Goal: Information Seeking & Learning: Learn about a topic

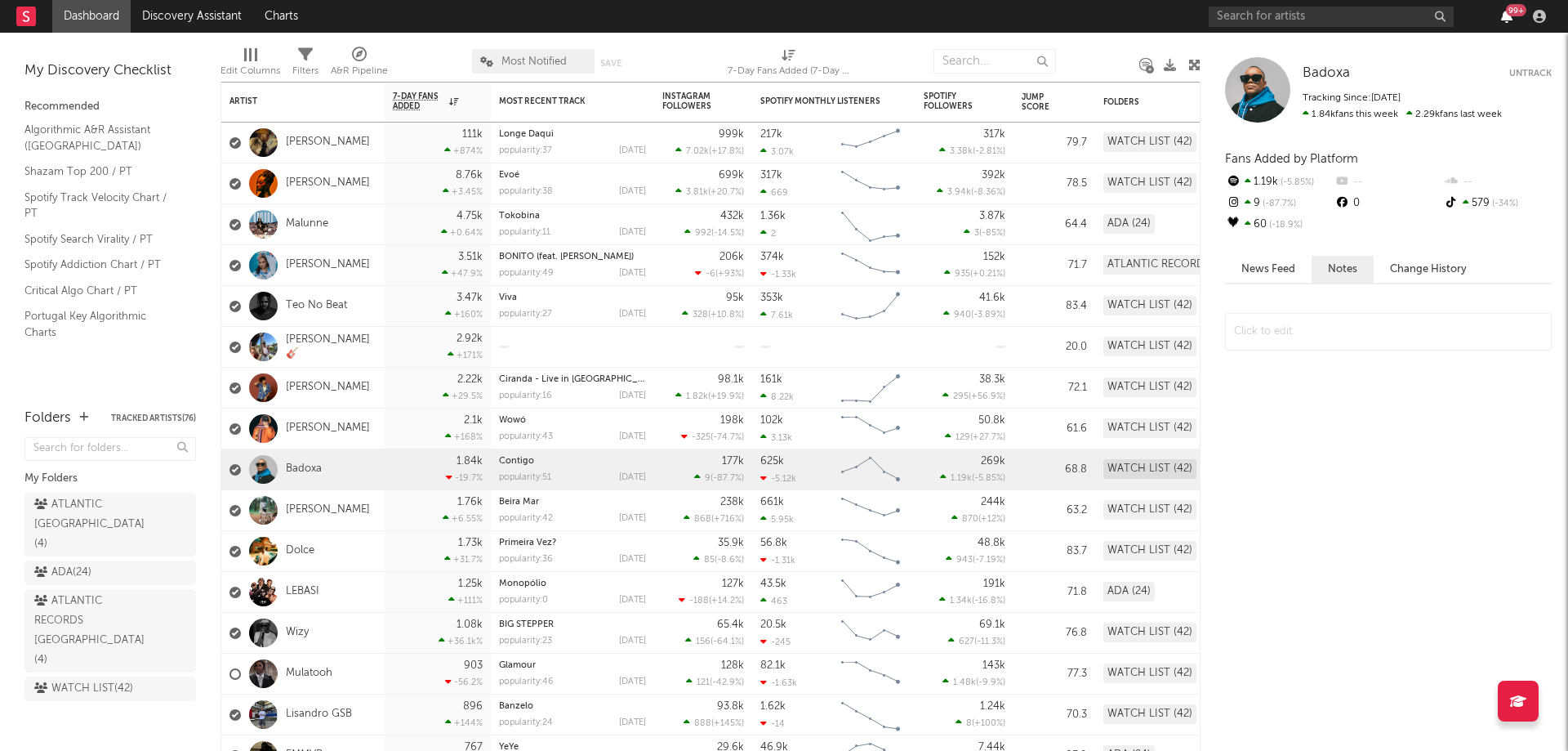
click at [1502, 16] on icon "button" at bounding box center [1506, 16] width 11 height 13
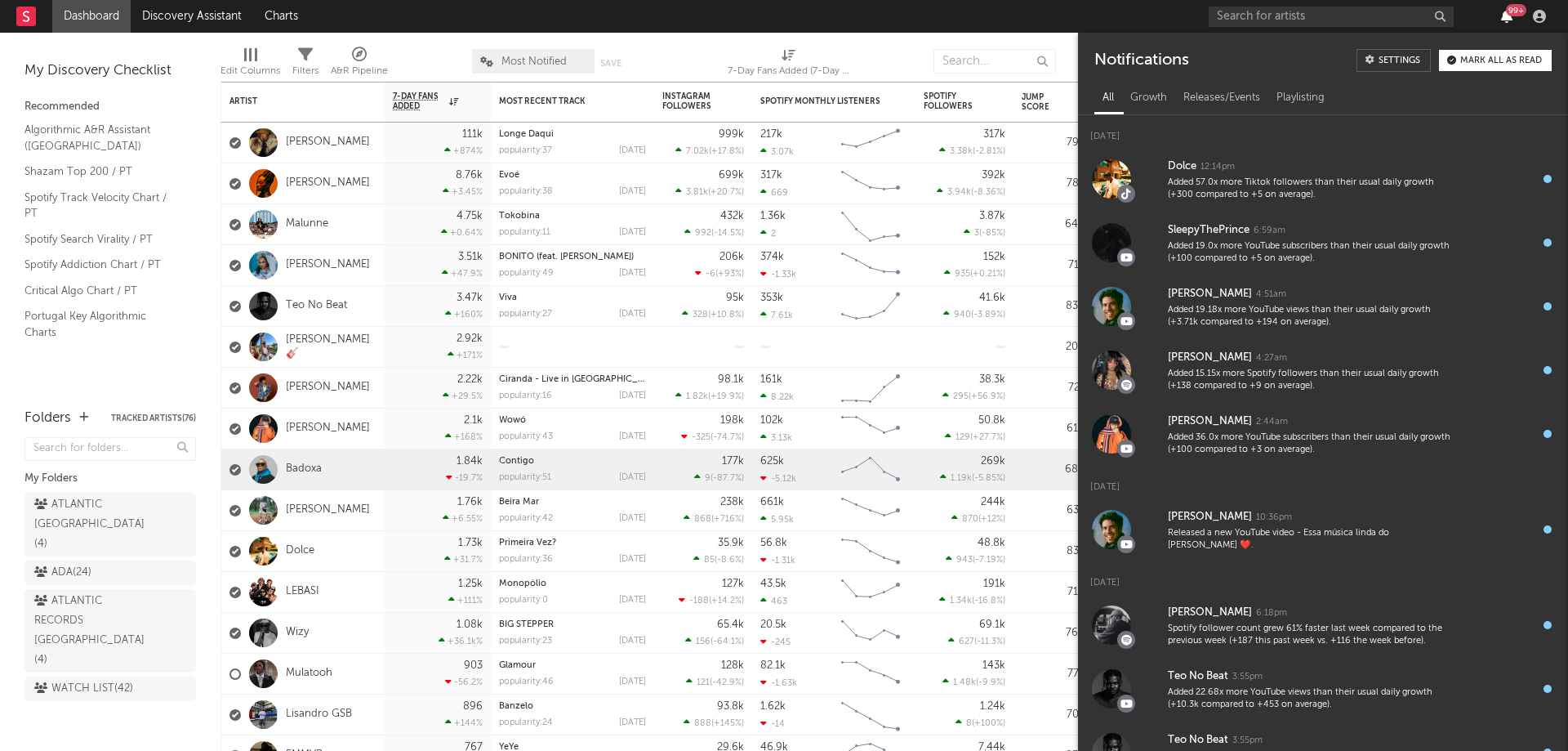
click at [1502, 16] on icon "button" at bounding box center [1506, 16] width 11 height 13
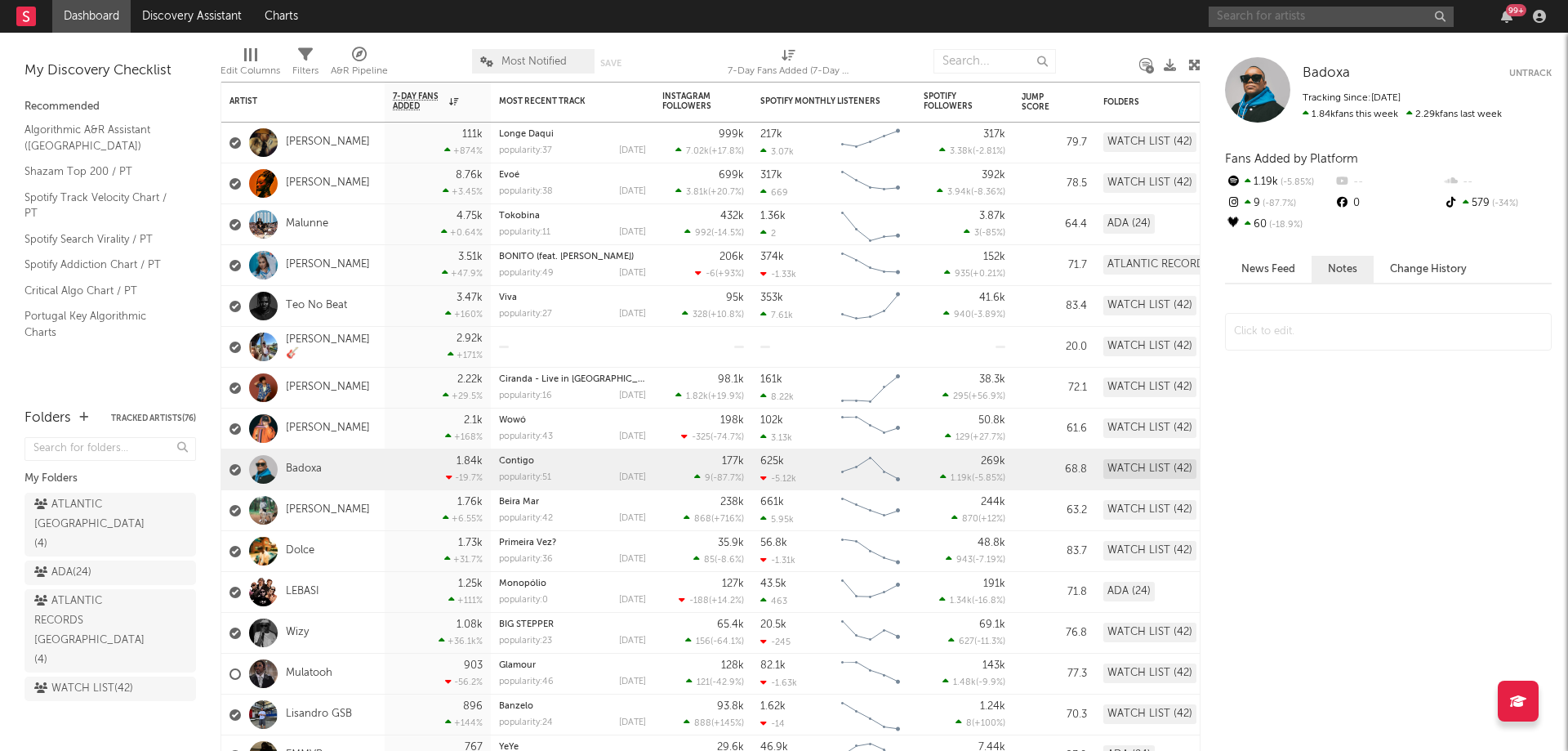
click at [1291, 20] on input "text" at bounding box center [1331, 17] width 245 height 21
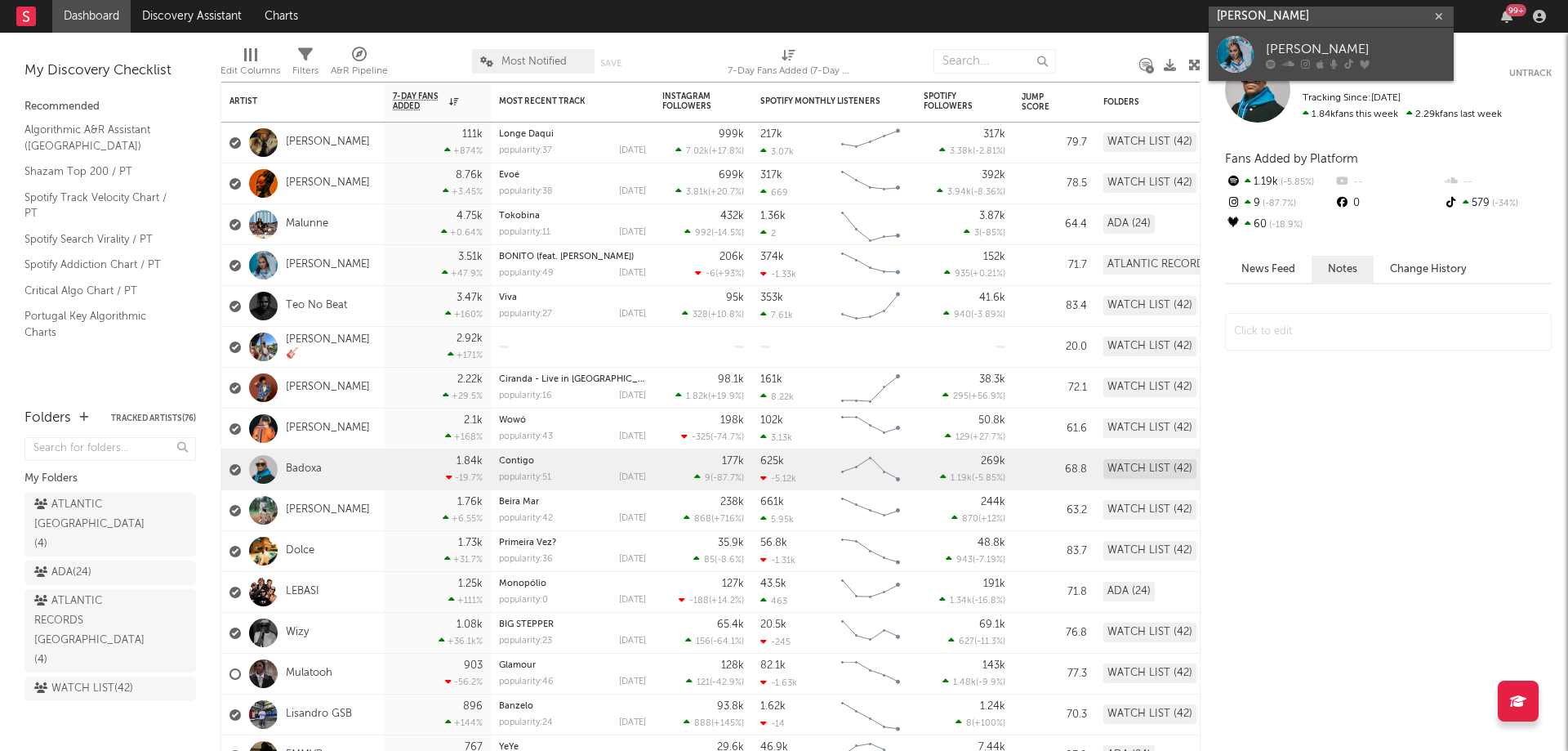
type input "[PERSON_NAME]"
click at [1240, 56] on div at bounding box center [1235, 54] width 37 height 37
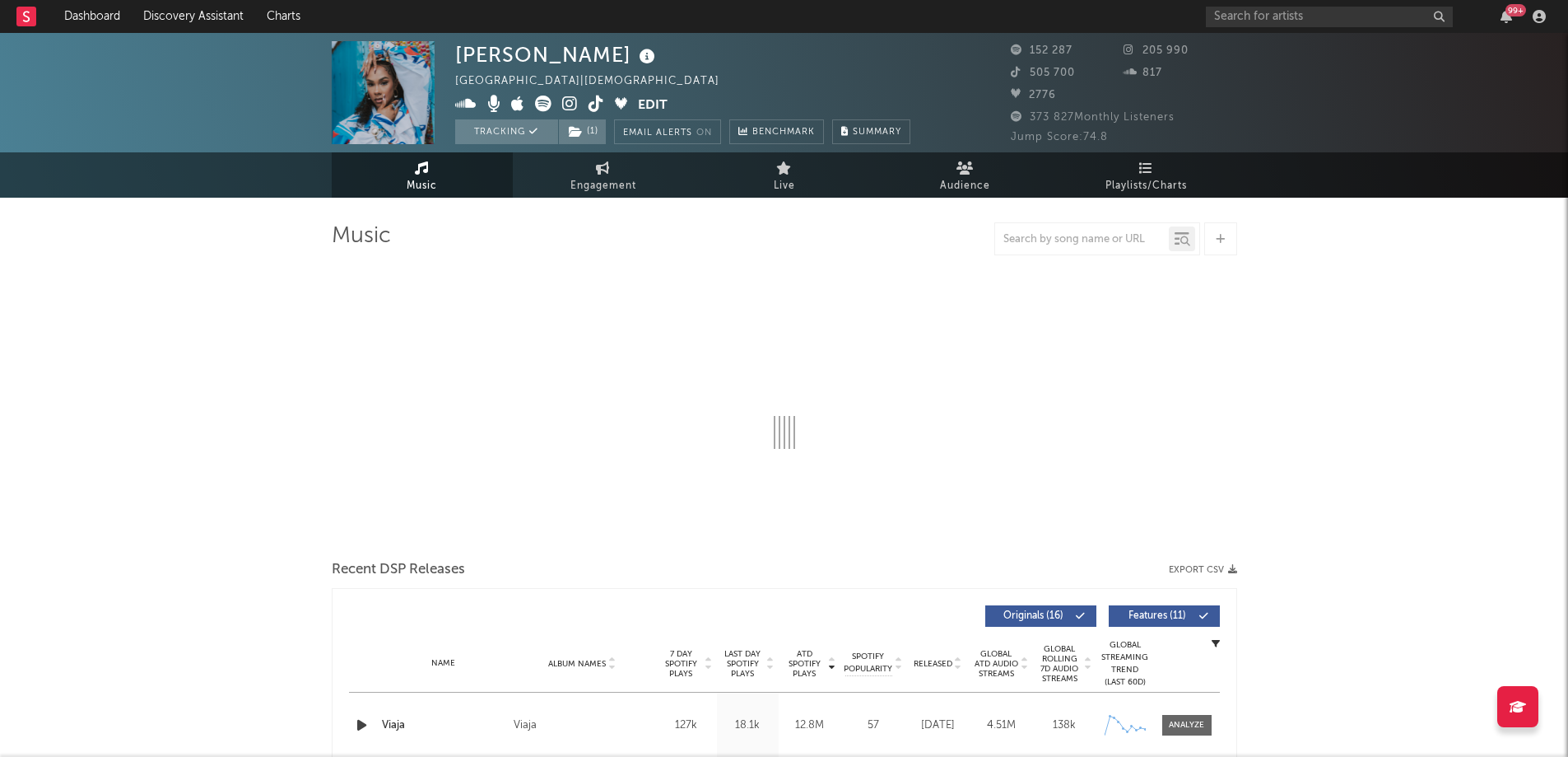
select select "6m"
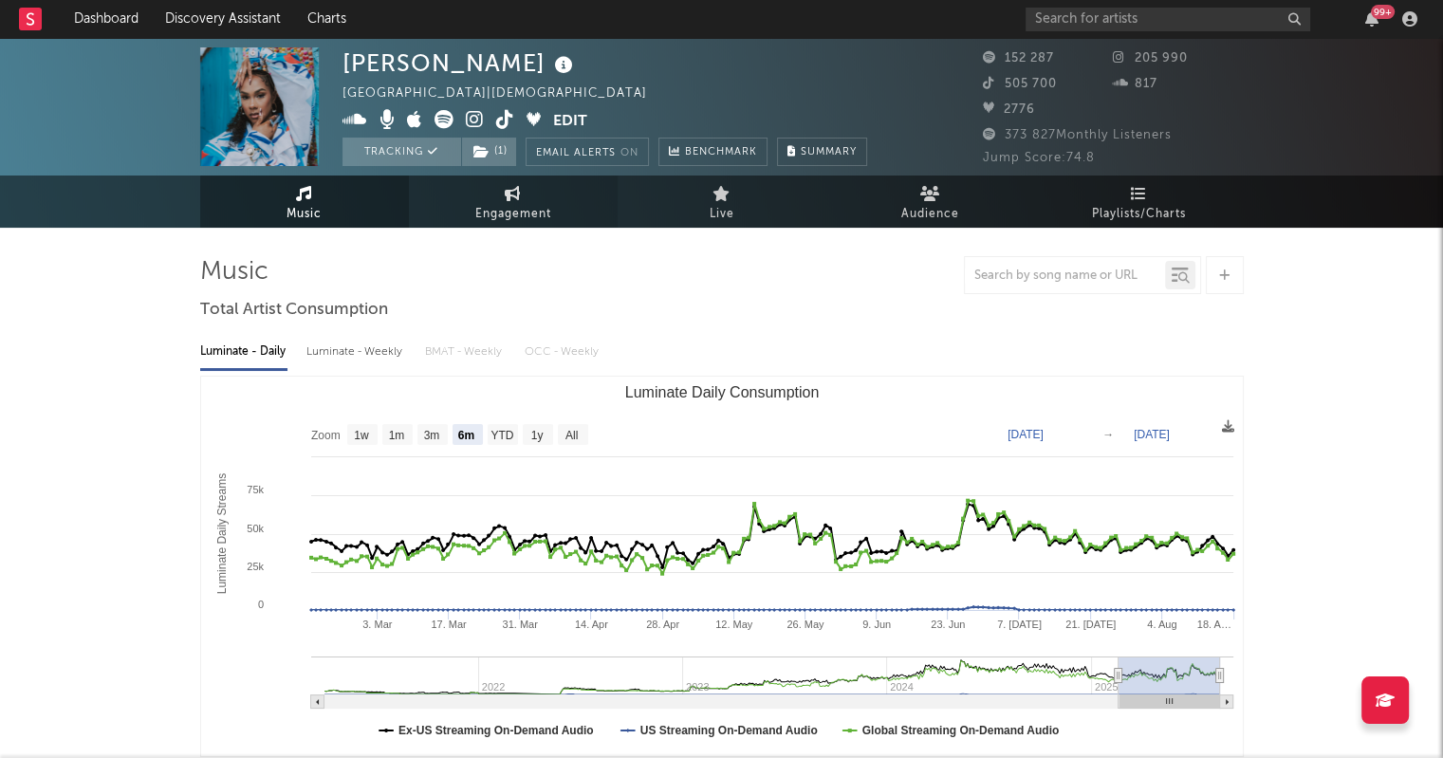
click at [529, 210] on span "Engagement" at bounding box center [513, 214] width 76 height 23
select select "1w"
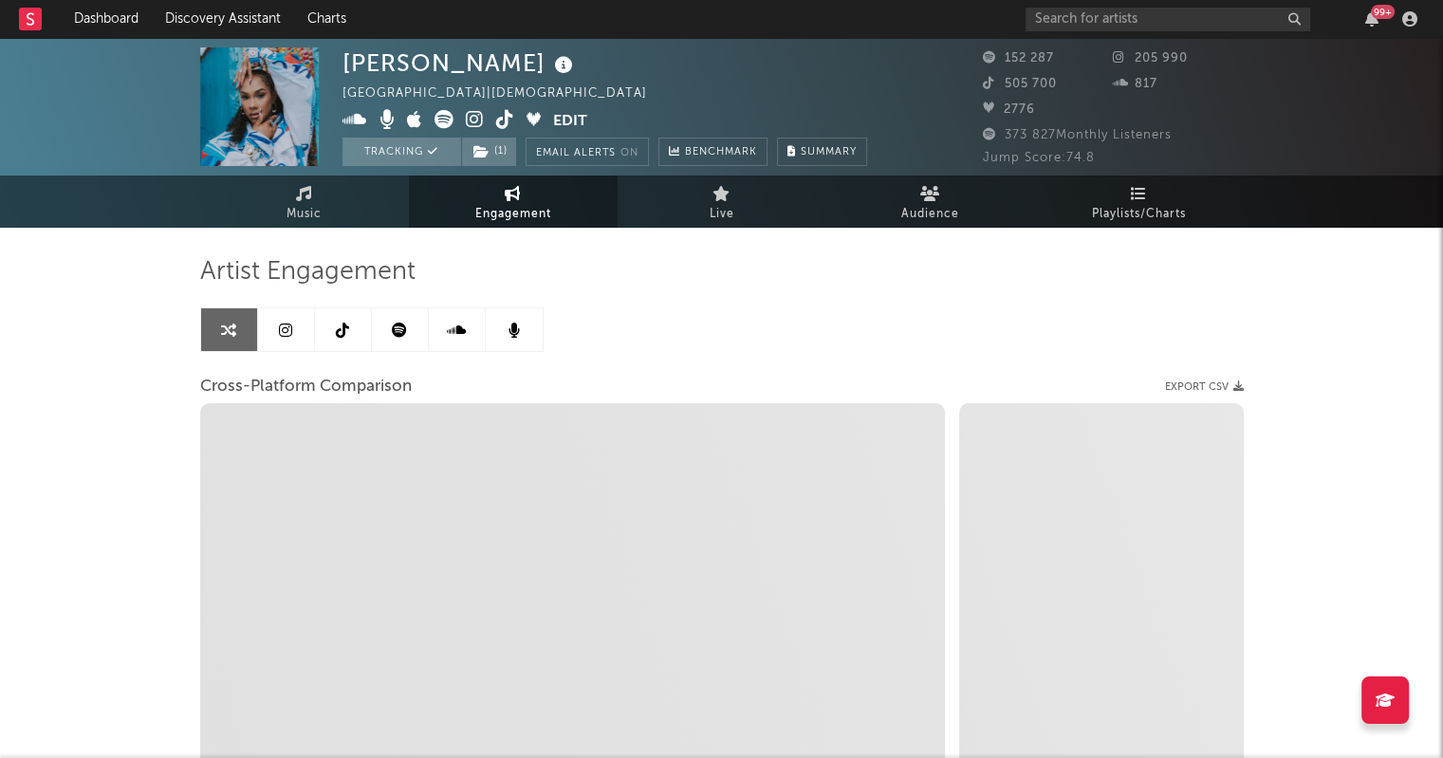
click at [294, 337] on link at bounding box center [286, 329] width 57 height 43
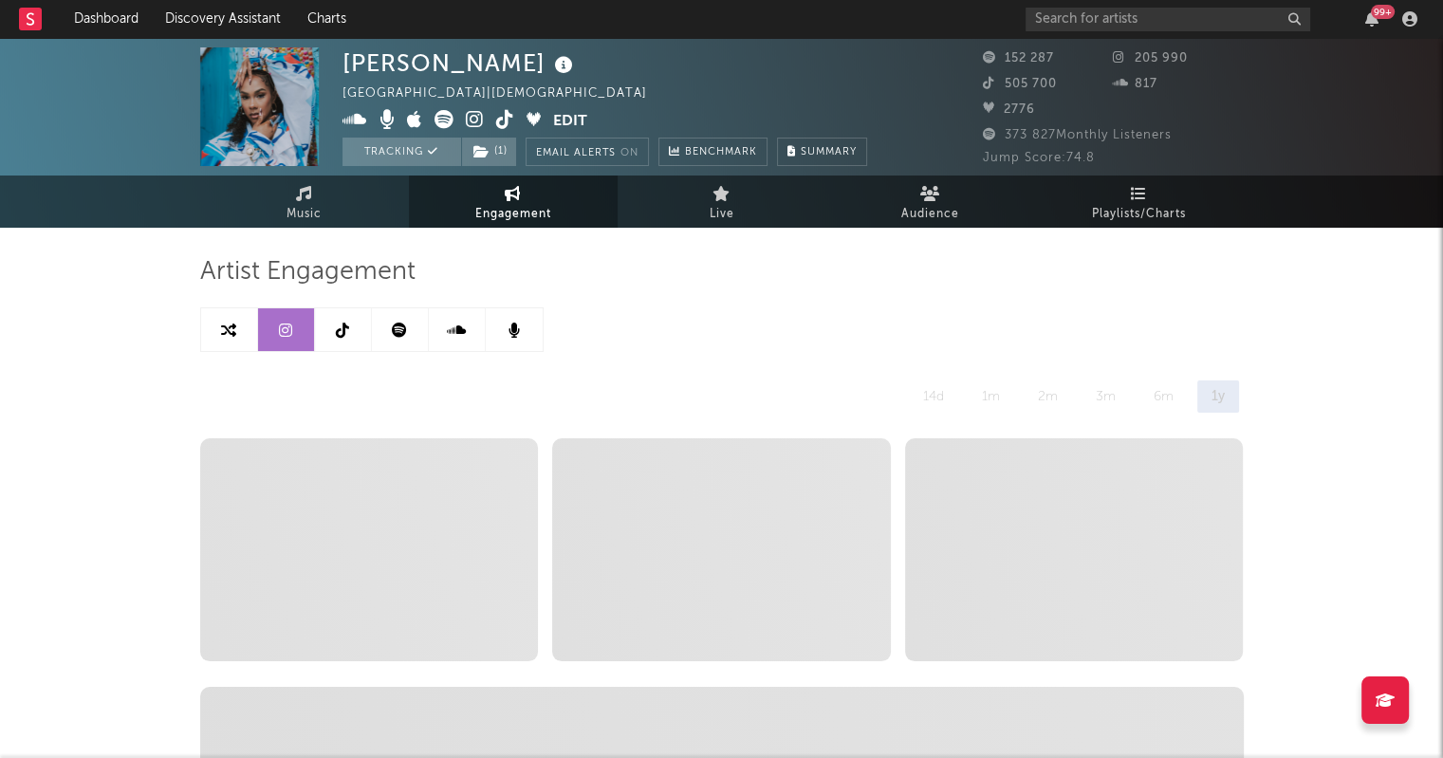
select select "6m"
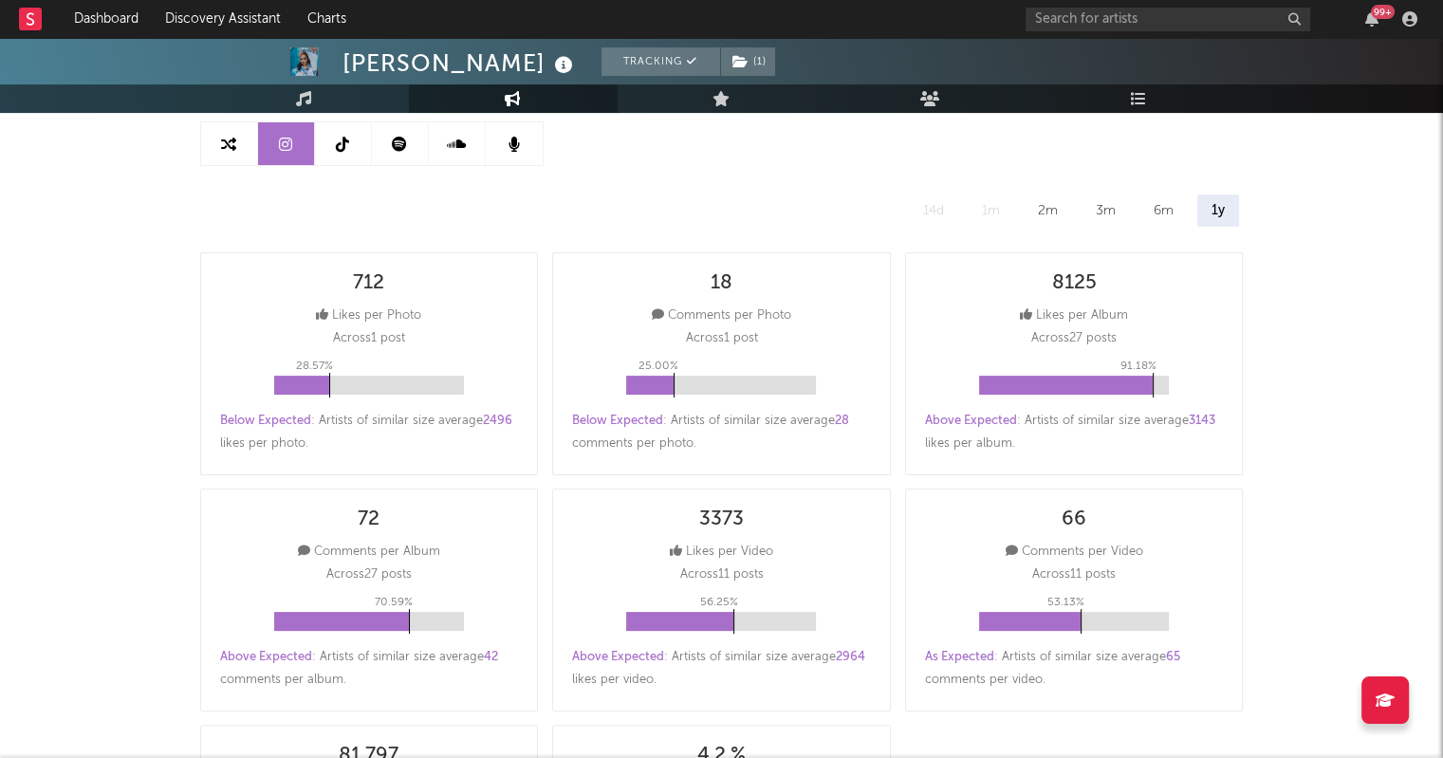
scroll to position [185, 0]
click at [1037, 199] on div "2m" at bounding box center [1047, 211] width 48 height 32
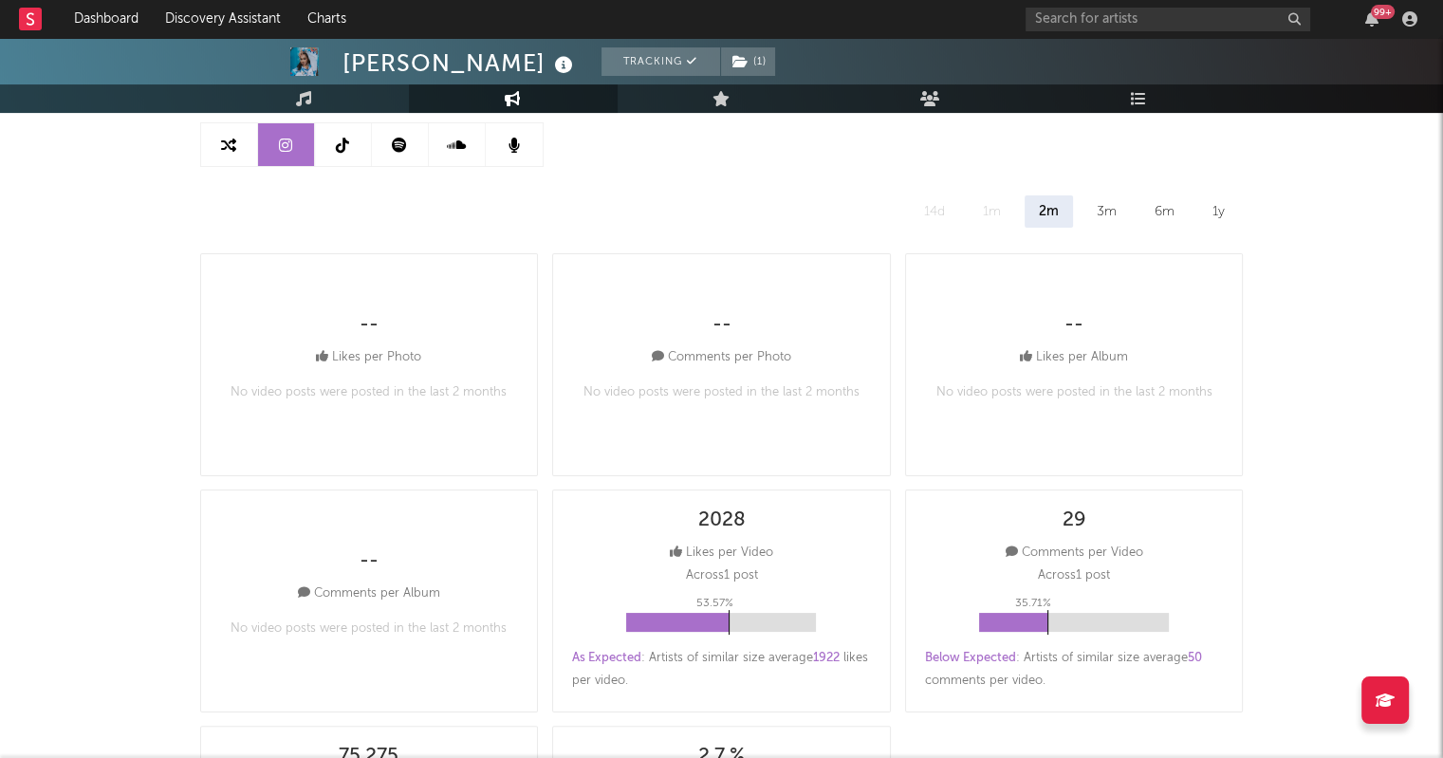
click at [1105, 208] on div "3m" at bounding box center [1106, 211] width 48 height 32
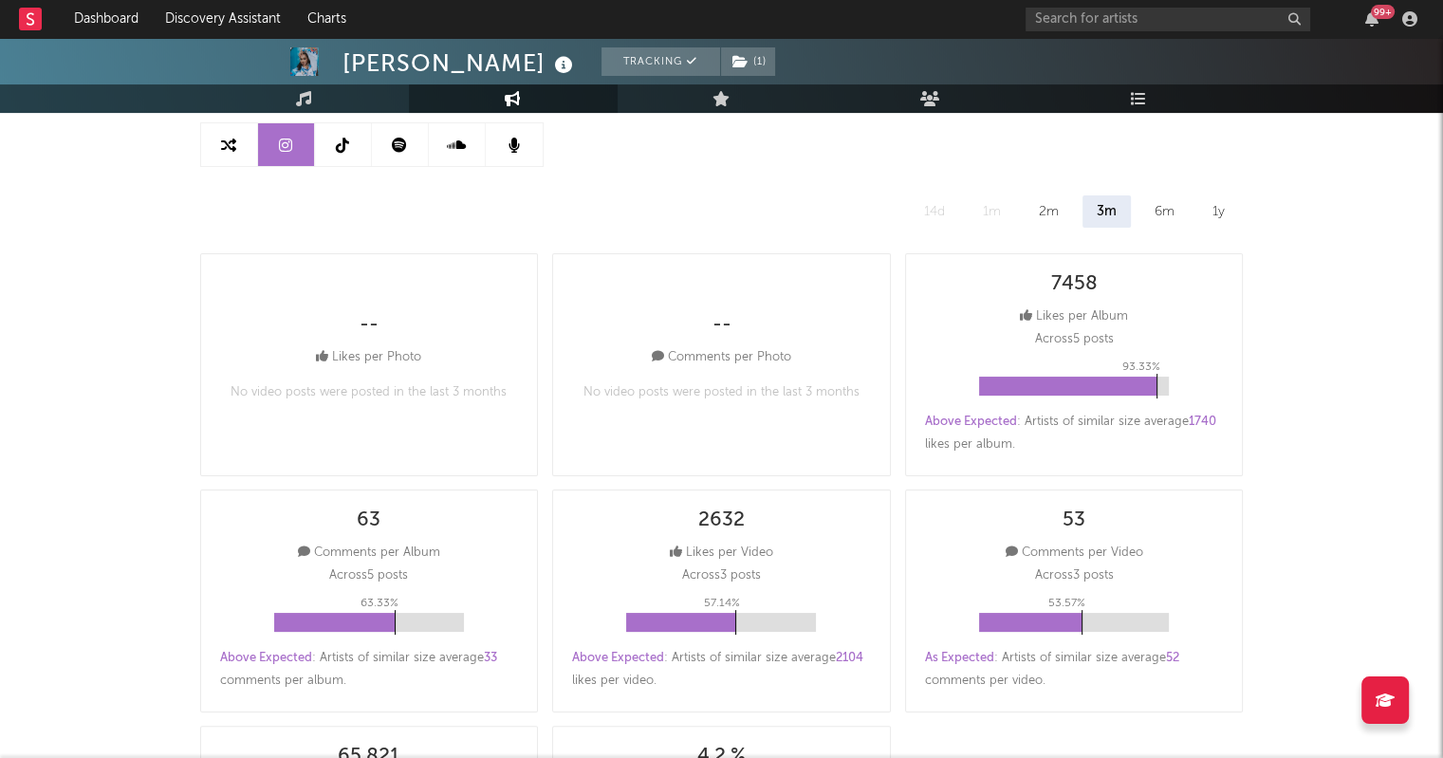
click at [1163, 216] on div "6m" at bounding box center [1164, 211] width 48 height 32
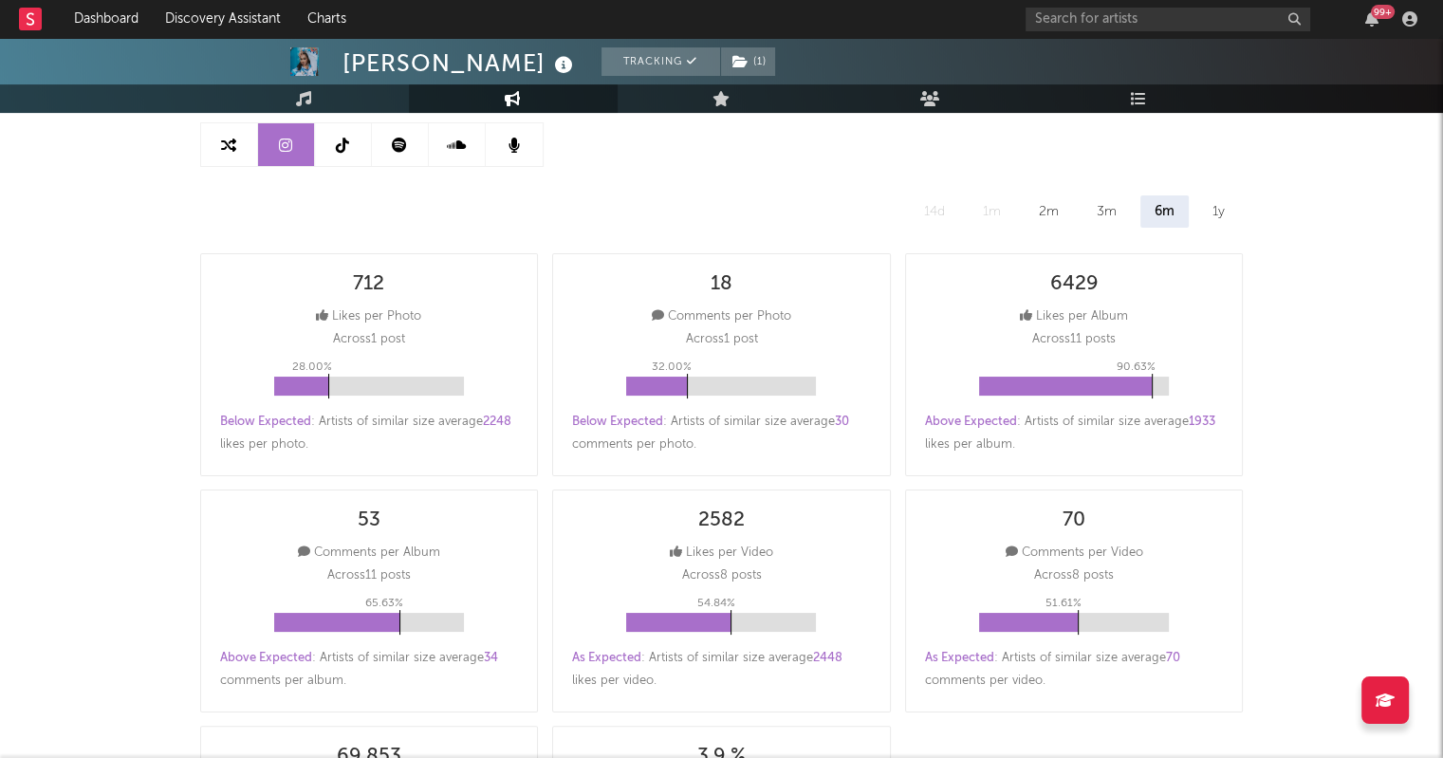
click at [1109, 205] on div "3m" at bounding box center [1106, 211] width 48 height 32
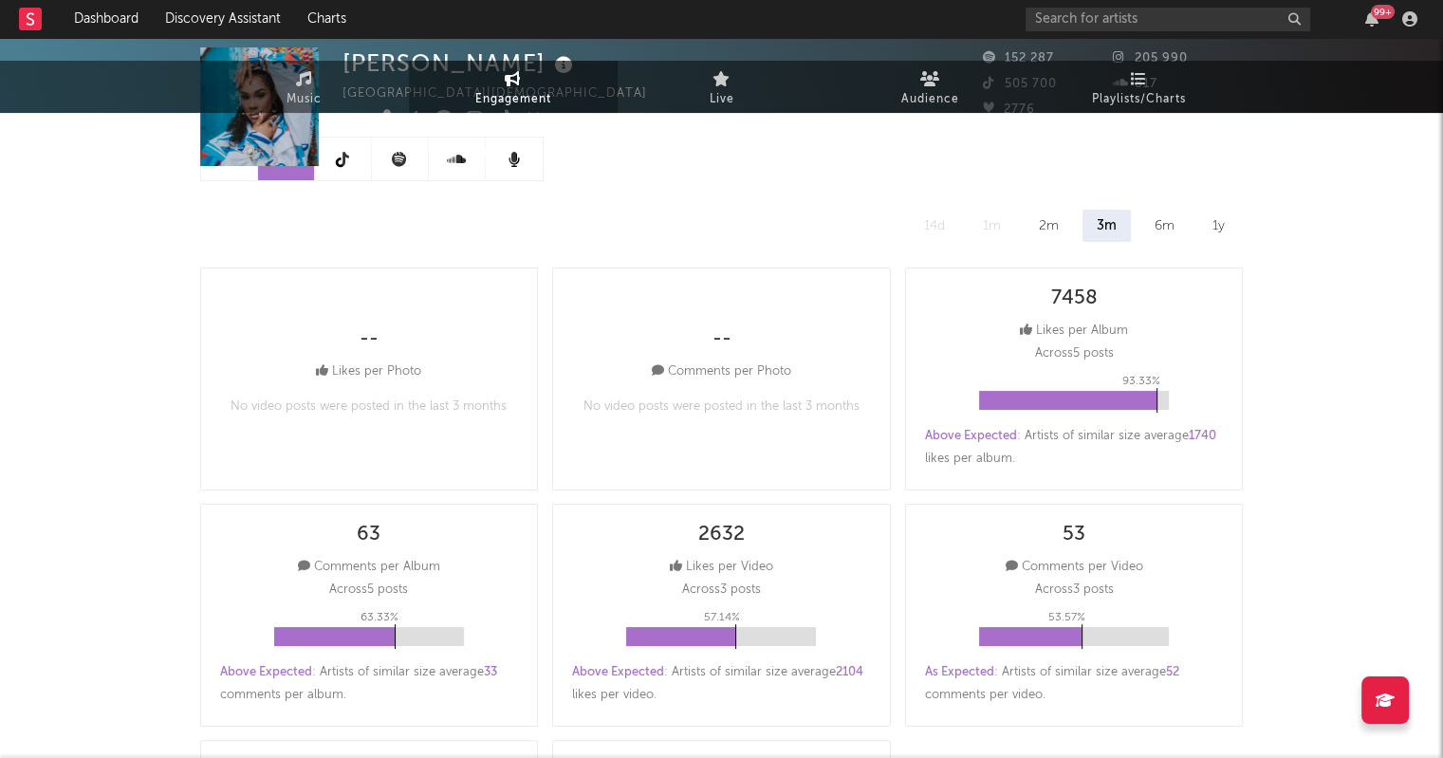
scroll to position [0, 0]
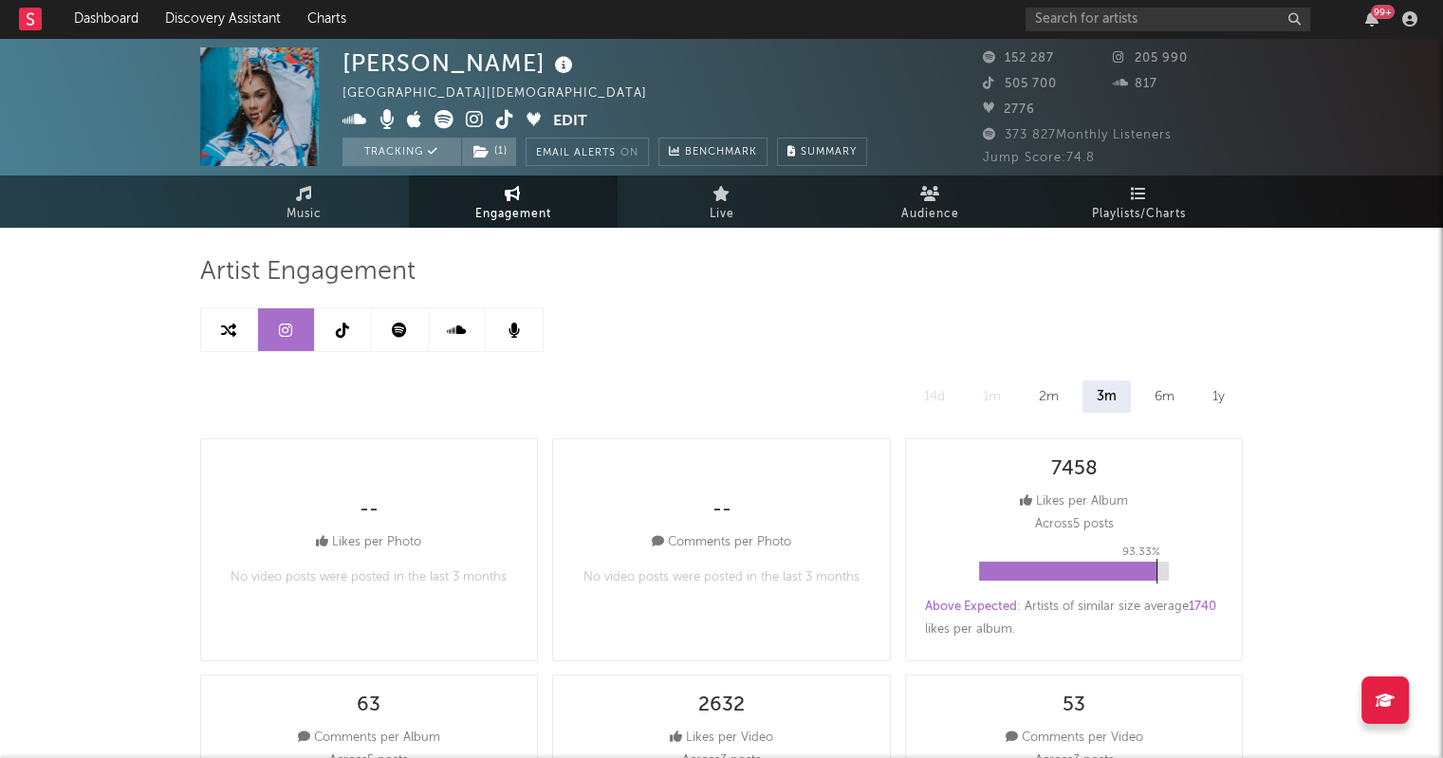
click at [349, 322] on link at bounding box center [343, 329] width 57 height 43
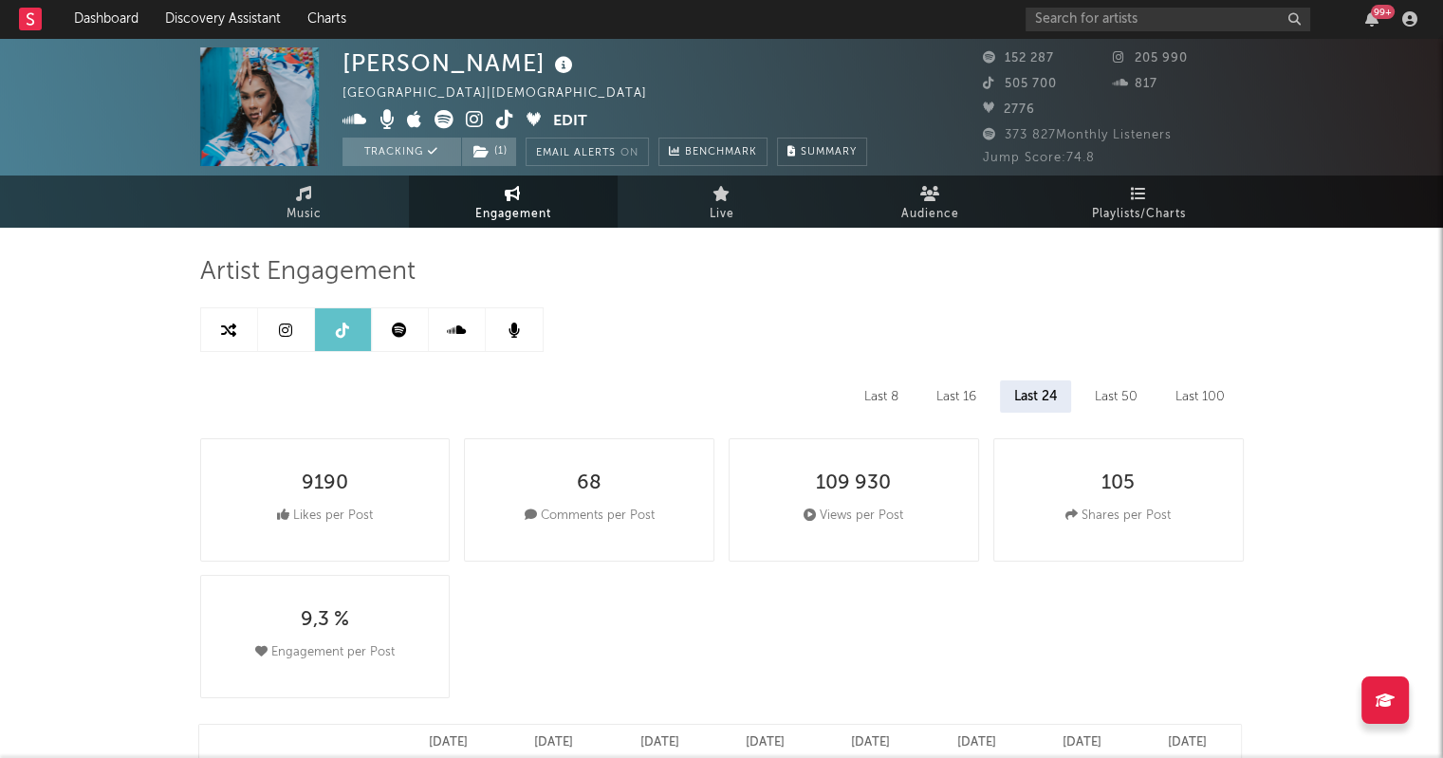
select select "6m"
click at [419, 332] on link at bounding box center [400, 329] width 57 height 43
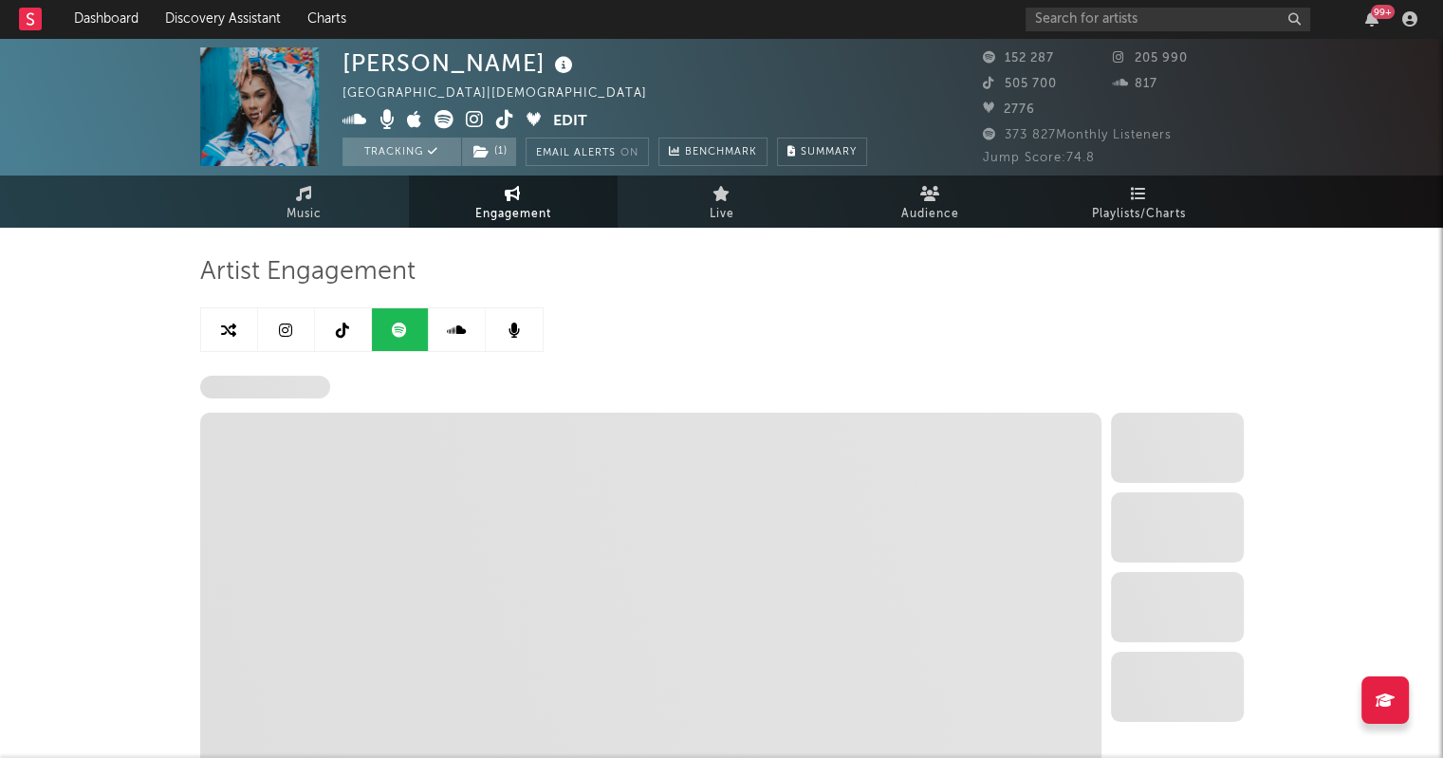
click at [468, 334] on link at bounding box center [457, 329] width 57 height 43
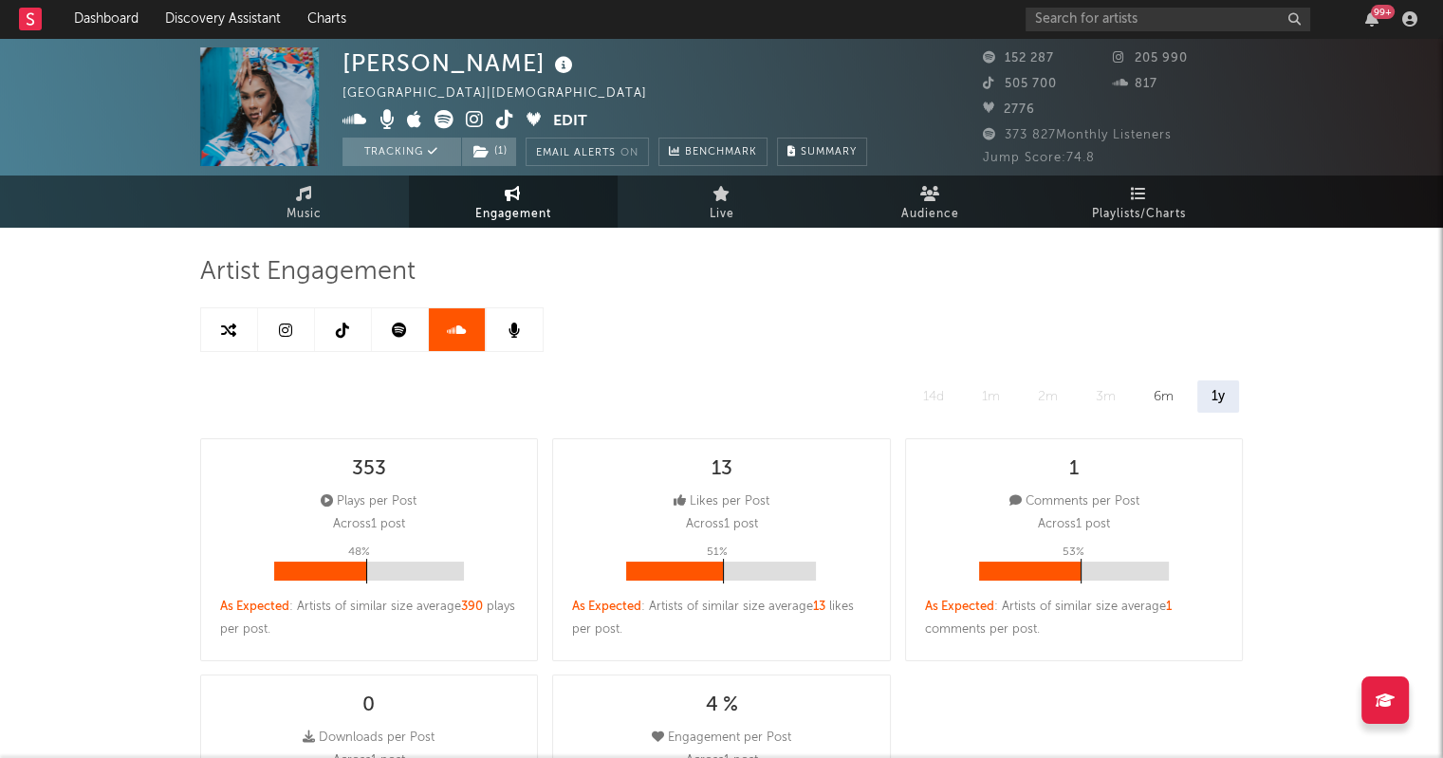
click at [525, 340] on link at bounding box center [514, 329] width 57 height 43
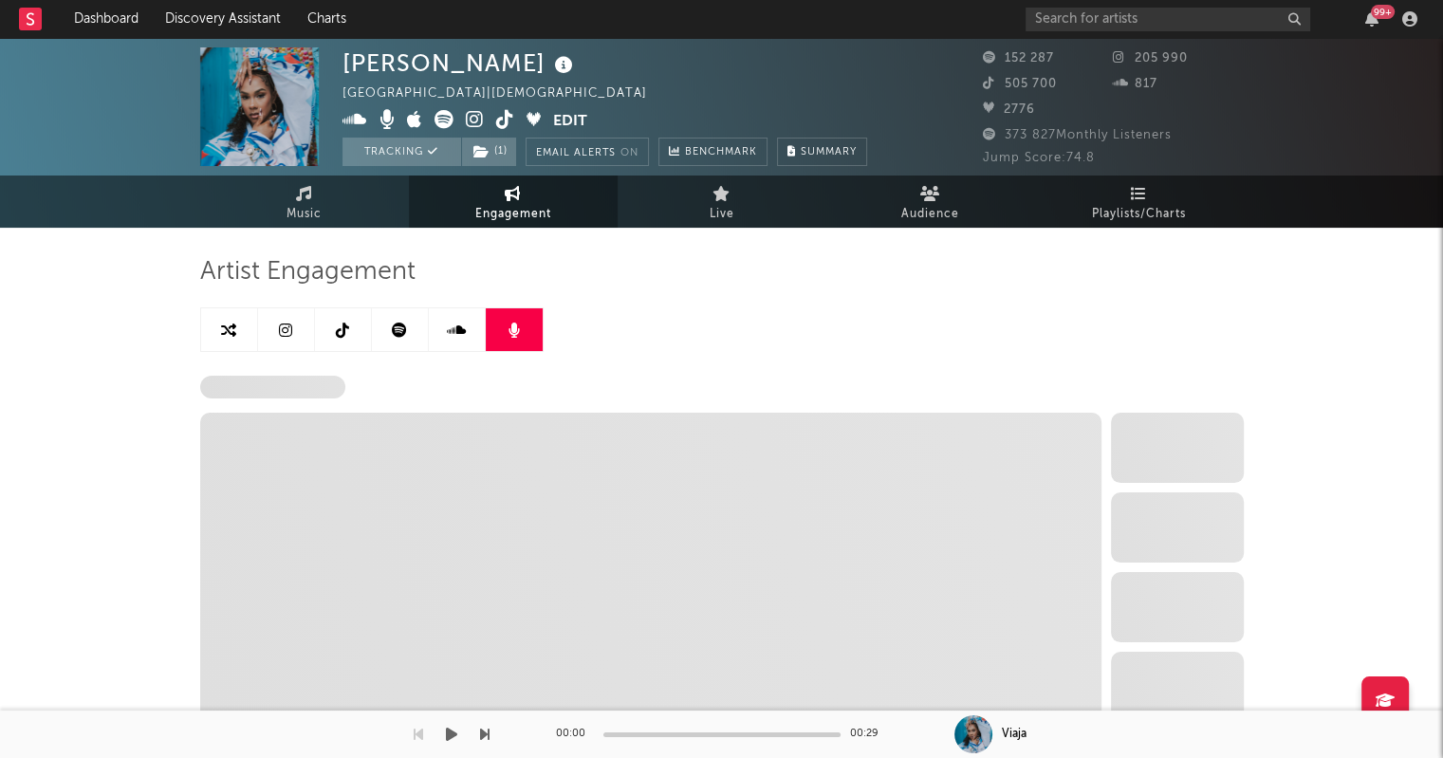
select select "6m"
